Goal: Navigation & Orientation: Find specific page/section

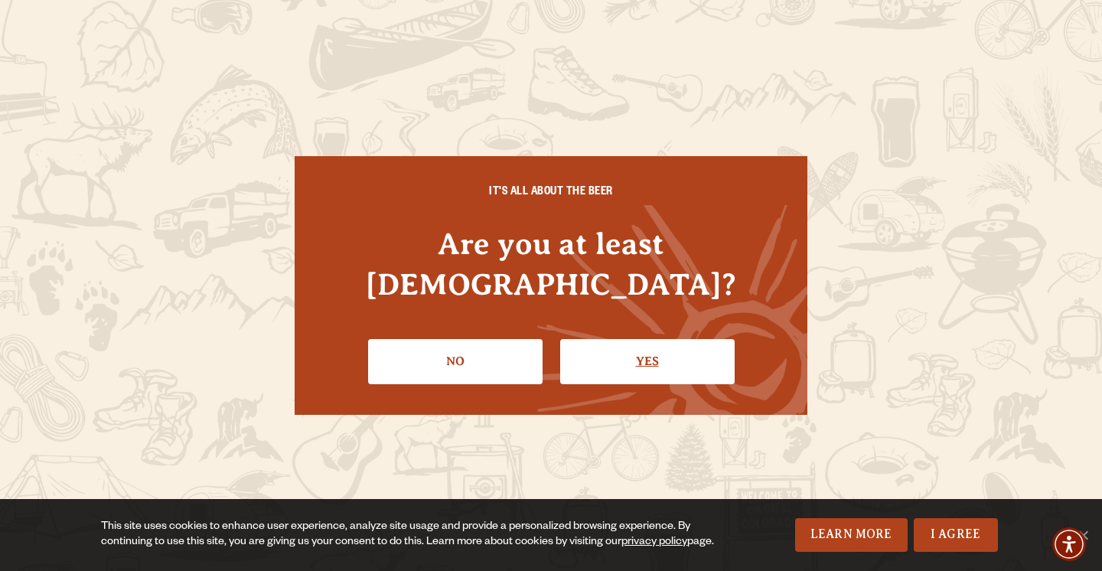
click at [632, 347] on link "Yes" at bounding box center [647, 361] width 174 height 44
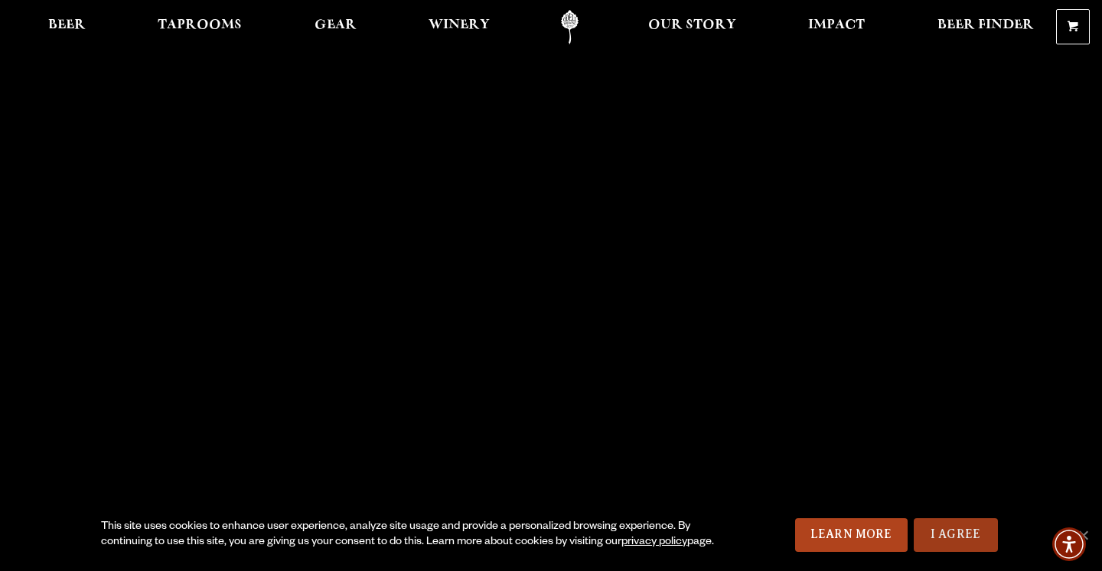
click at [959, 527] on link "I Agree" at bounding box center [956, 535] width 84 height 34
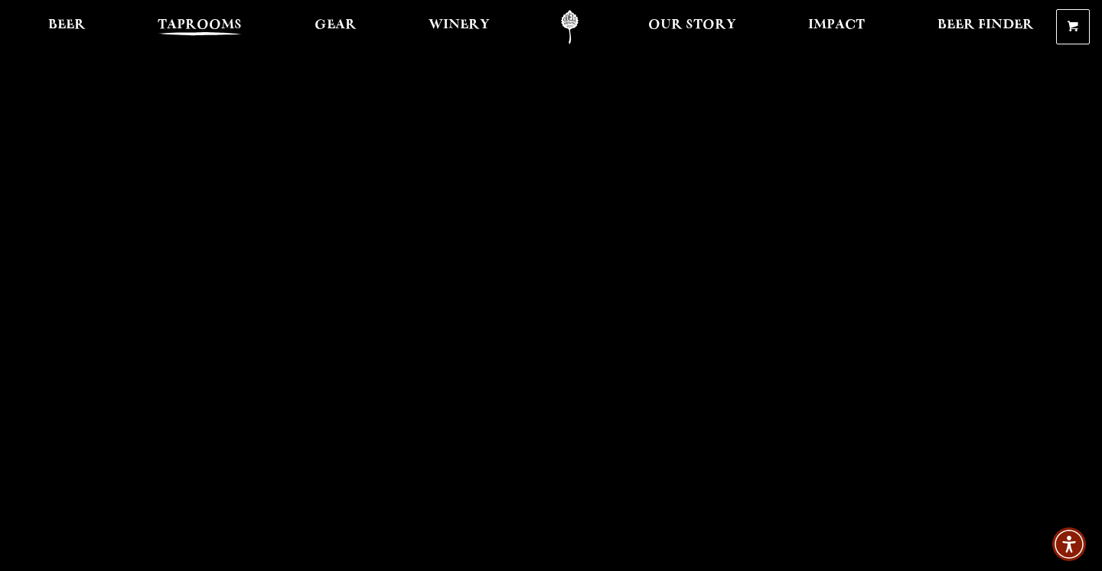
click at [212, 25] on span "Taprooms" at bounding box center [200, 25] width 84 height 12
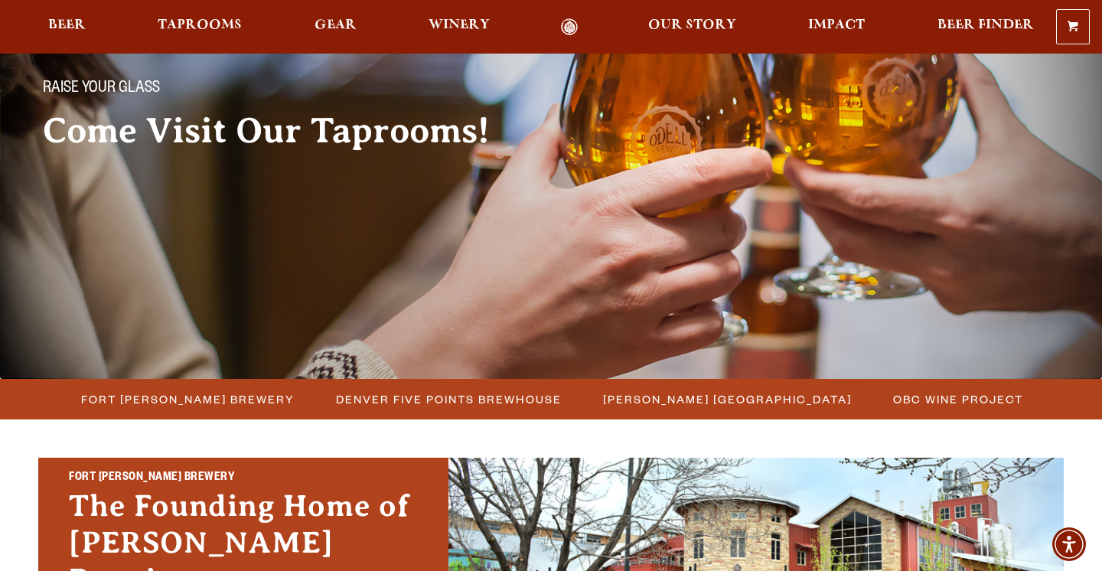
scroll to position [119, 0]
click at [185, 398] on span "Fort [PERSON_NAME] Brewery" at bounding box center [188, 399] width 214 height 22
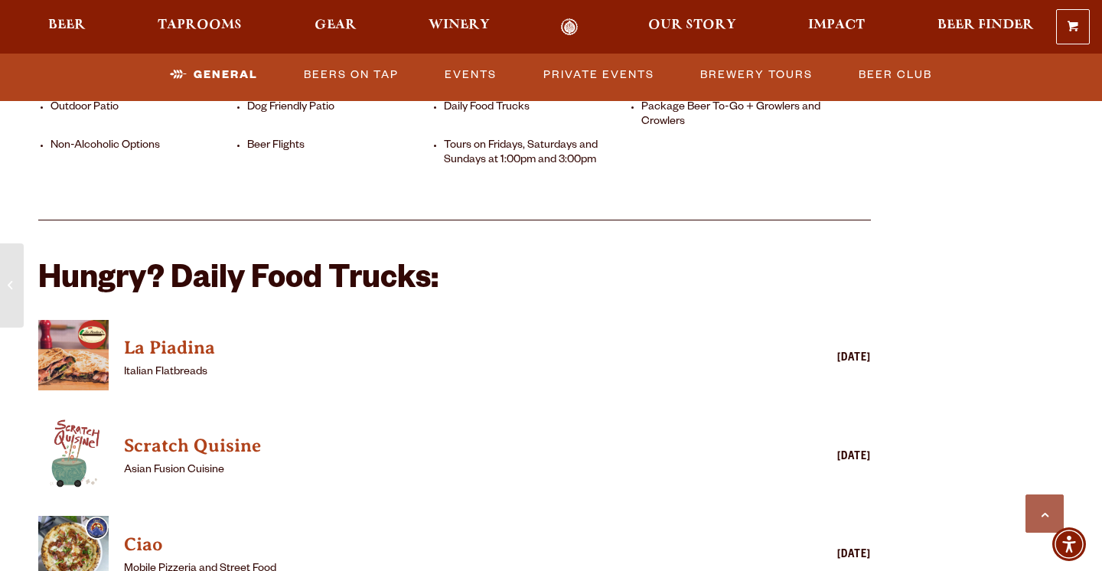
scroll to position [1326, 0]
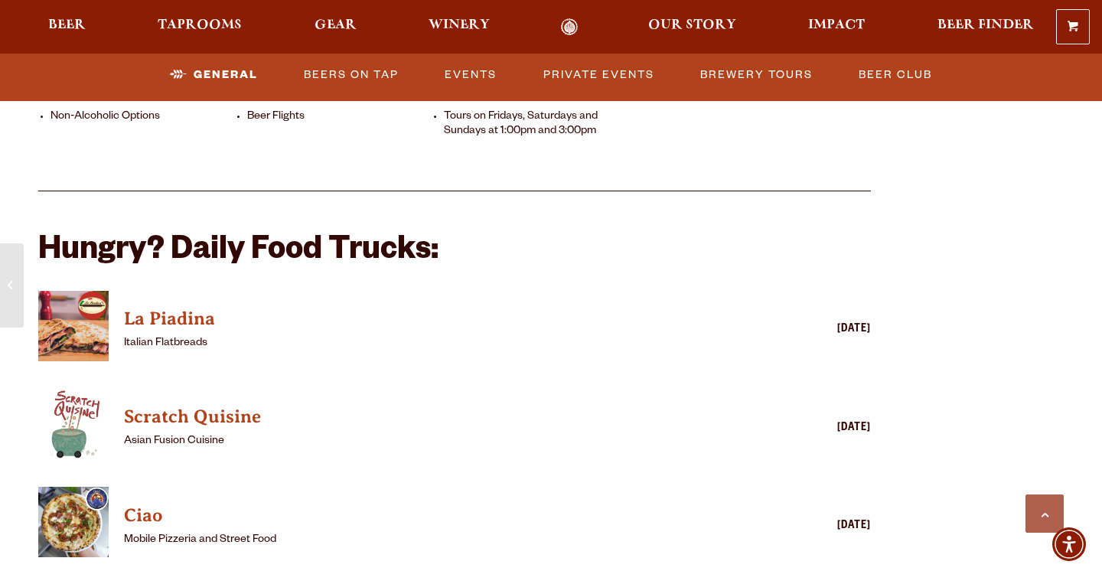
click at [84, 311] on img "View La Piadina details (opens in a new window)" at bounding box center [73, 326] width 70 height 70
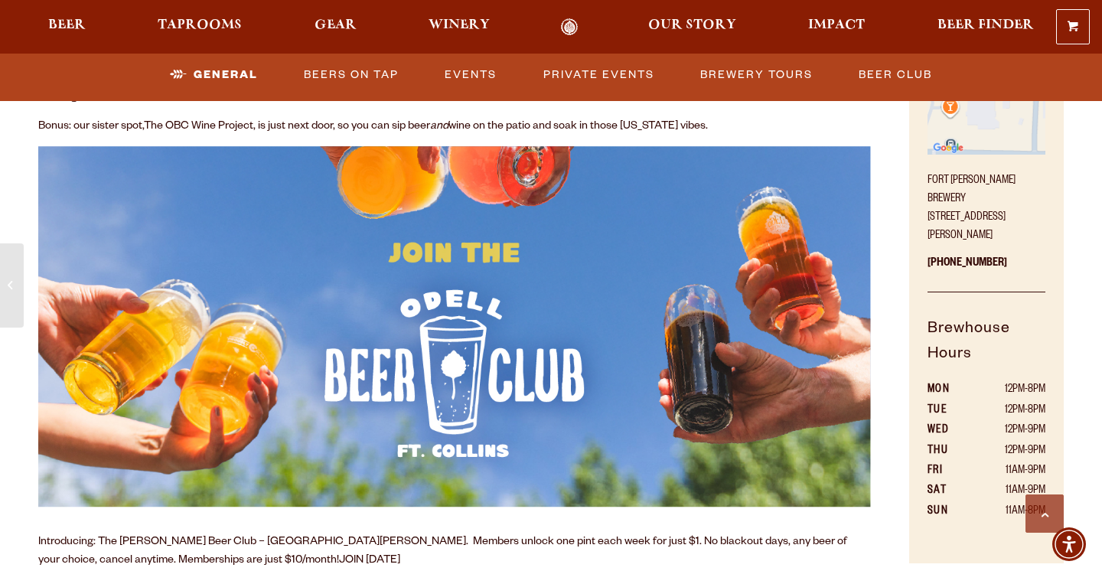
scroll to position [774, 0]
